Goal: Complete application form

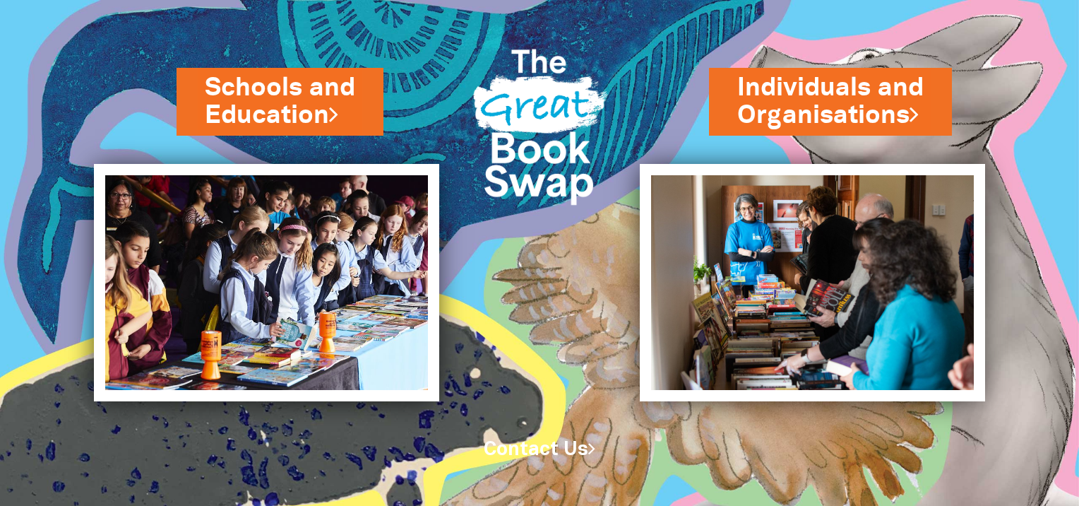
click at [1068, 66] on img at bounding box center [858, 253] width 442 height 506
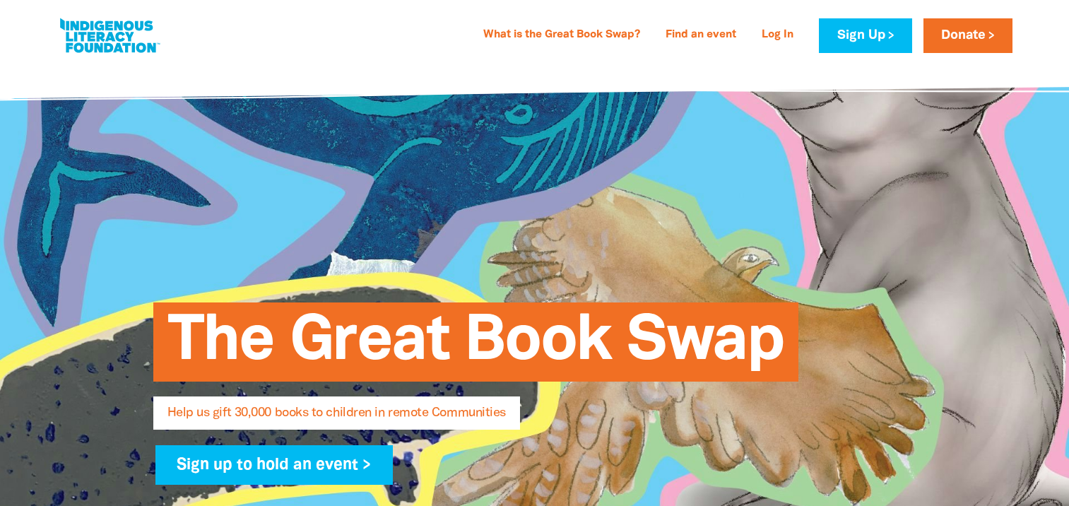
select select "AU"
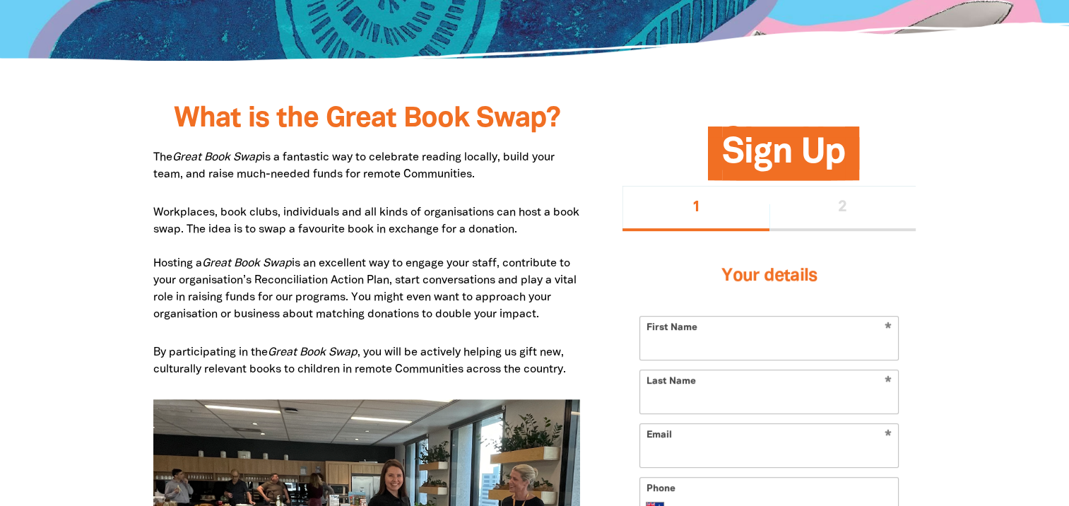
scroll to position [547, 0]
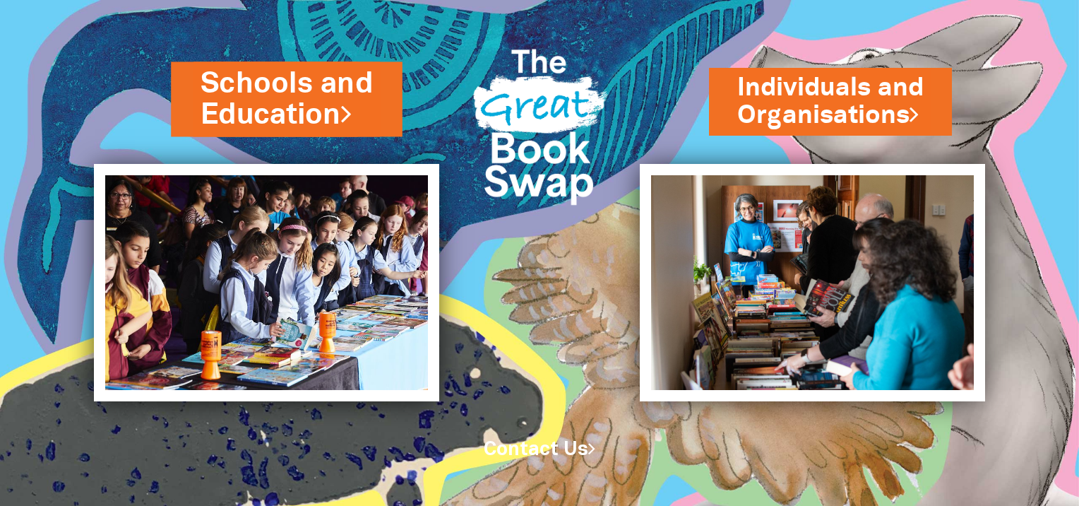
click at [278, 104] on link "Schools and Education" at bounding box center [287, 99] width 172 height 71
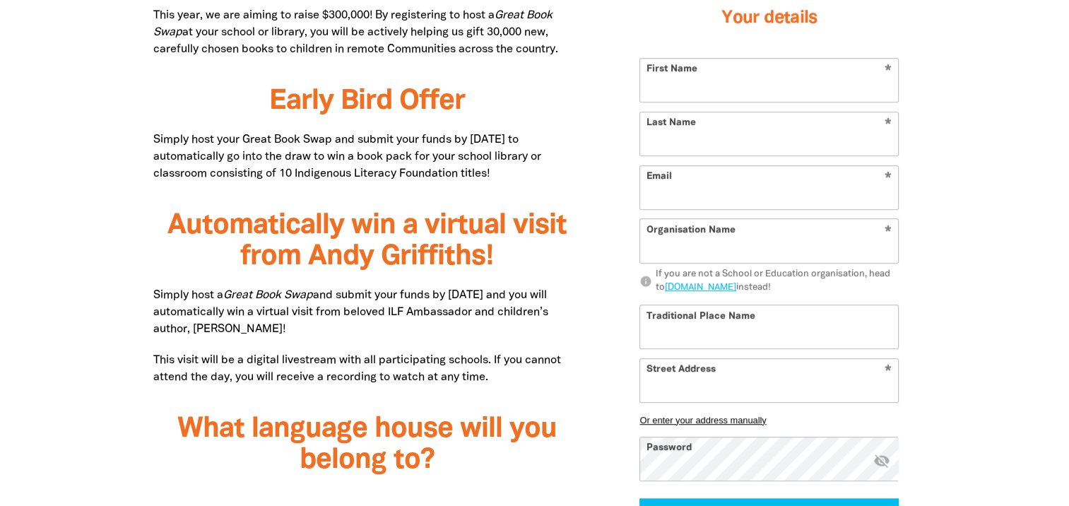
scroll to position [892, 0]
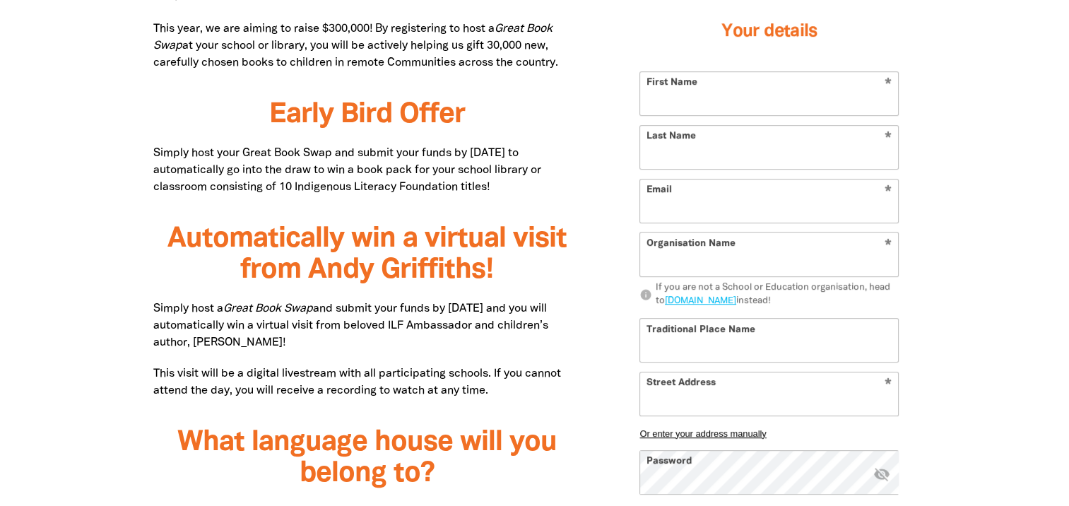
click at [723, 99] on input "First Name" at bounding box center [769, 93] width 258 height 43
type input "[PERSON_NAME]"
click at [709, 153] on input "Last Name" at bounding box center [769, 147] width 258 height 43
type input "[PERSON_NAME]"
click at [723, 210] on input "Email" at bounding box center [769, 200] width 258 height 43
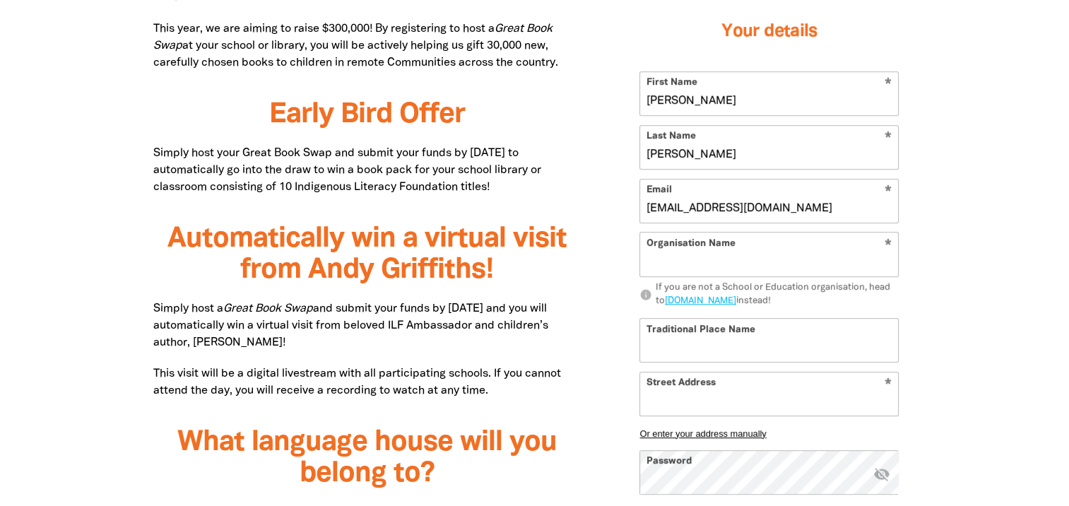
type input "[EMAIL_ADDRESS][DOMAIN_NAME]"
click at [739, 246] on input "Organisation Name" at bounding box center [769, 254] width 258 height 43
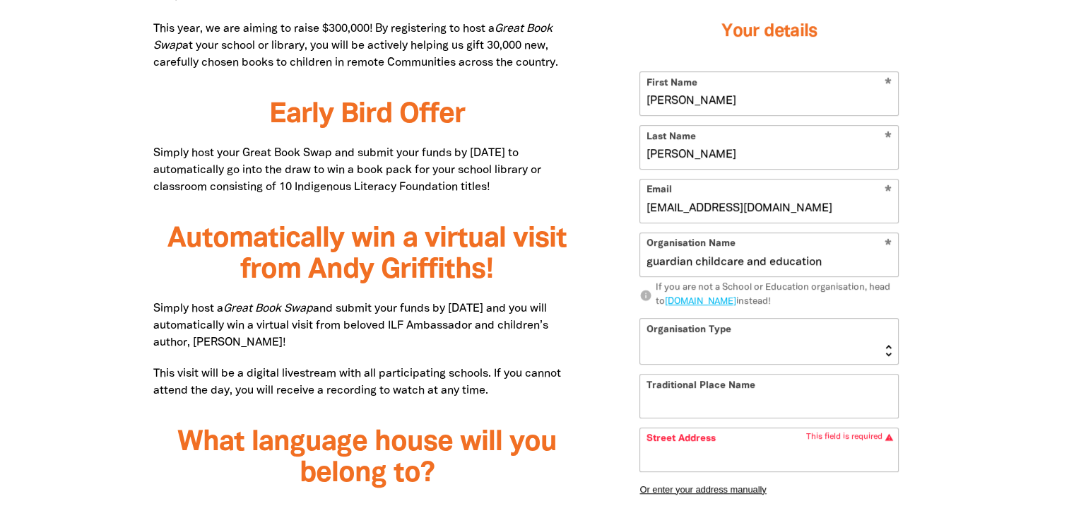
type input "guardian childcare and education"
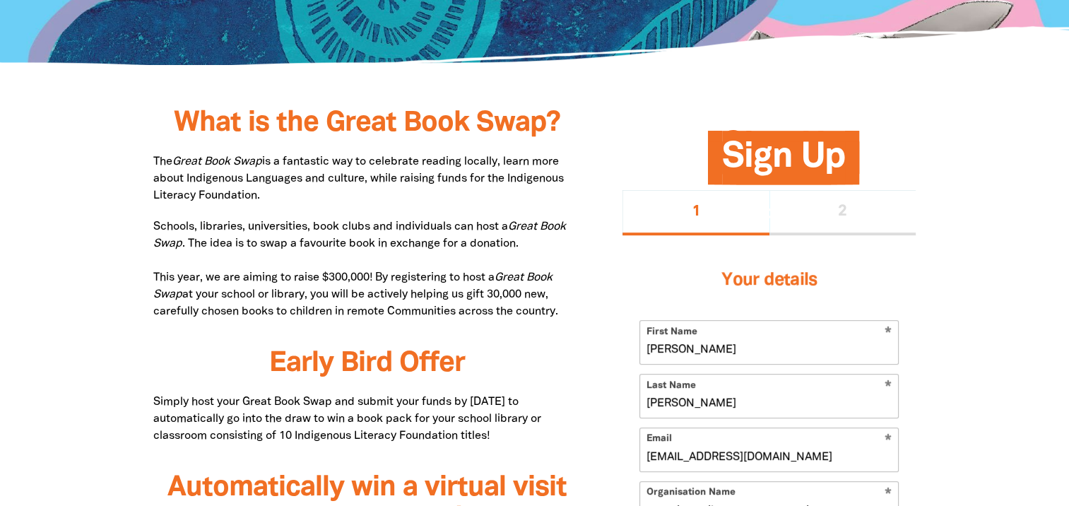
scroll to position [590, 0]
